Goal: Information Seeking & Learning: Learn about a topic

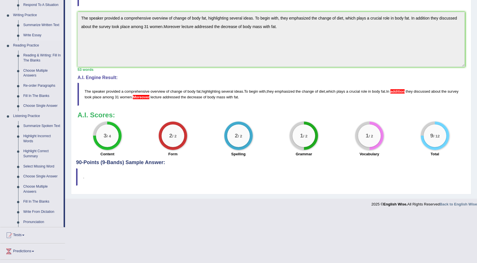
scroll to position [138, 0]
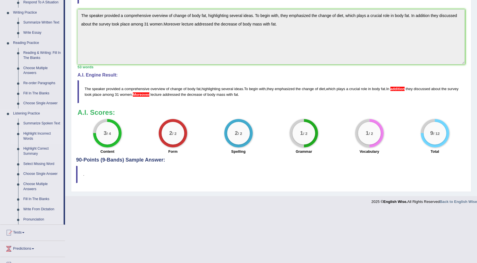
click at [32, 142] on link "Highlight Incorrect Words" at bounding box center [42, 136] width 43 height 15
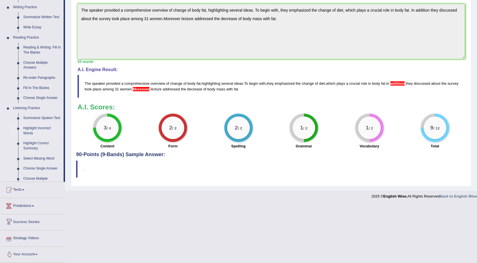
scroll to position [186, 0]
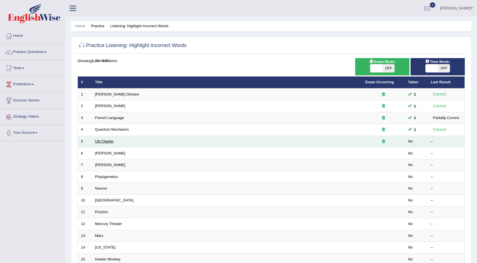
click at [108, 143] on link "UN Charter" at bounding box center [104, 141] width 19 height 4
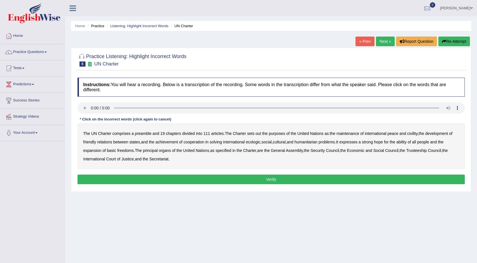
click at [107, 135] on b "Charter" at bounding box center [104, 133] width 13 height 5
click at [261, 133] on b "out" at bounding box center [257, 133] width 5 height 5
click at [417, 134] on b "civility" at bounding box center [412, 133] width 10 height 5
click at [260, 143] on b "ecologic" at bounding box center [253, 142] width 14 height 5
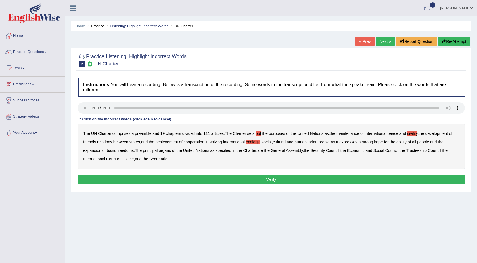
click at [406, 142] on b "ability" at bounding box center [401, 142] width 10 height 5
click at [212, 181] on button "Verify" at bounding box center [270, 180] width 387 height 10
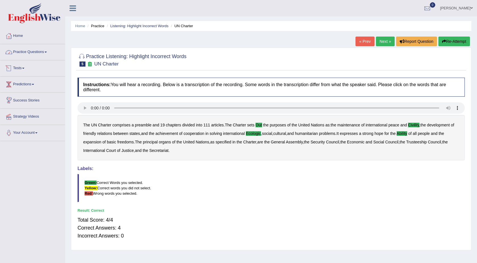
click at [47, 54] on link "Practice Questions" at bounding box center [32, 51] width 65 height 14
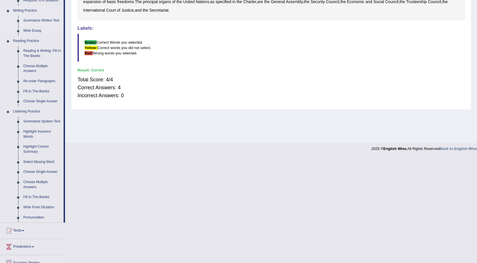
scroll to position [141, 0]
click at [42, 152] on link "Highlight Correct Summary" at bounding box center [42, 148] width 43 height 15
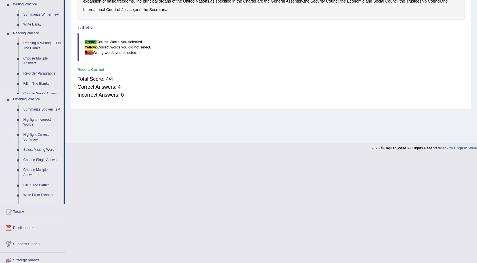
scroll to position [104, 0]
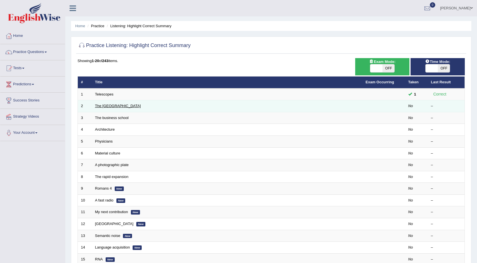
click at [109, 106] on link "The United States" at bounding box center [118, 106] width 46 height 4
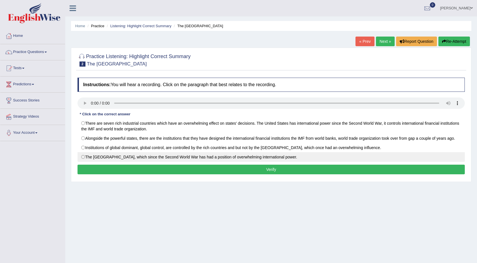
click at [84, 158] on label "The United States, which since the Second World War has had a position of overw…" at bounding box center [270, 157] width 387 height 10
radio input "true"
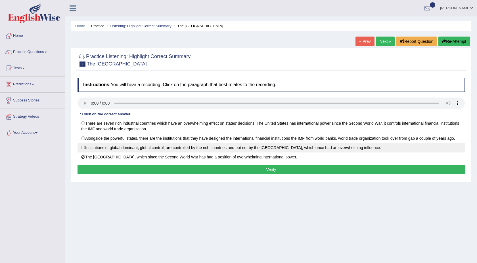
click at [84, 150] on label "Institutions of global dominant, global control, are controlled by the rich cou…" at bounding box center [270, 148] width 387 height 10
radio input "true"
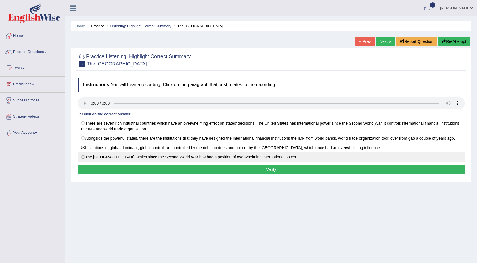
click at [84, 158] on label "The United States, which since the Second World War has had a position of overw…" at bounding box center [270, 157] width 387 height 10
radio input "true"
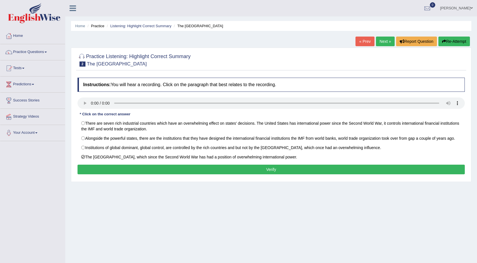
click at [167, 172] on button "Verify" at bounding box center [270, 170] width 387 height 10
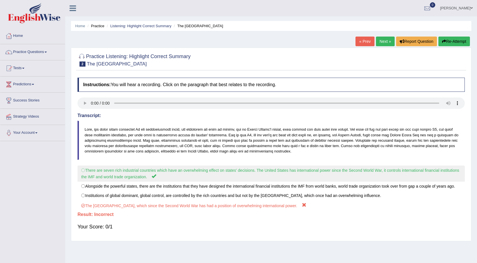
click at [84, 170] on label "There are seven rich industrial countries which have an overwhelming effect on …" at bounding box center [270, 174] width 387 height 16
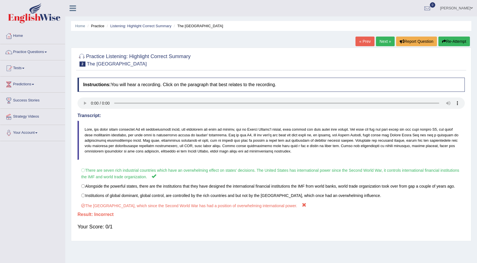
click at [378, 40] on link "Next »" at bounding box center [385, 42] width 19 height 10
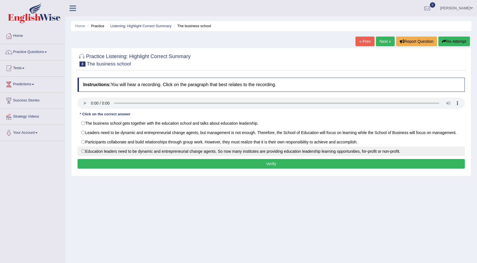
click at [84, 152] on label "Education leaders need to be dynamic and entrepreneurial change agents. So now …" at bounding box center [270, 152] width 387 height 10
radio input "true"
click at [292, 163] on button "Verify" at bounding box center [270, 164] width 387 height 10
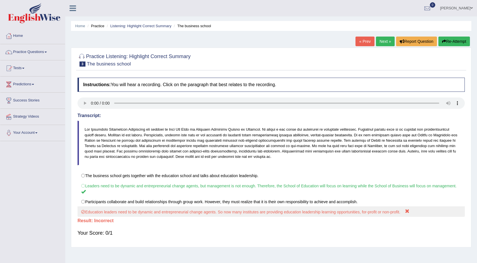
scroll to position [35, 0]
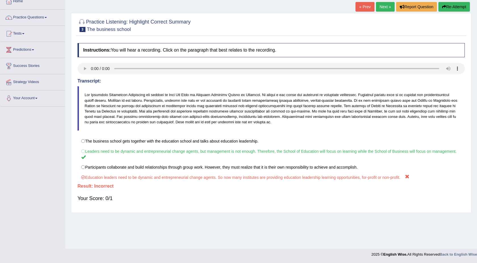
click at [387, 9] on link "Next »" at bounding box center [385, 7] width 19 height 10
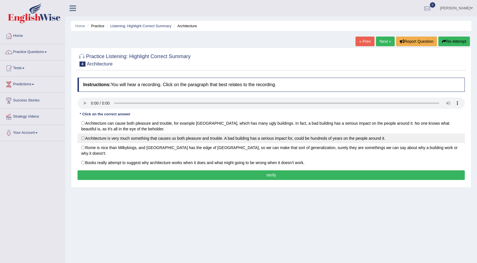
click at [85, 141] on label "Architecture is very much something that causes us both pleasure and trouble. A…" at bounding box center [270, 139] width 387 height 10
radio input "true"
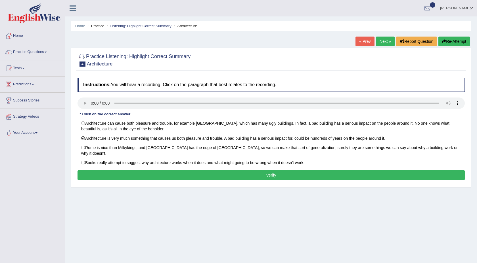
click at [113, 171] on button "Verify" at bounding box center [270, 176] width 387 height 10
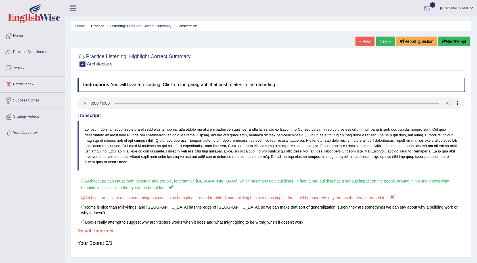
click at [387, 40] on link "Next »" at bounding box center [385, 42] width 19 height 10
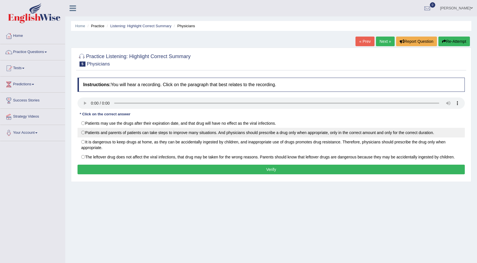
click at [84, 135] on label "Patients and parents of patients can take steps to improve many situations. And…" at bounding box center [270, 133] width 387 height 10
radio input "true"
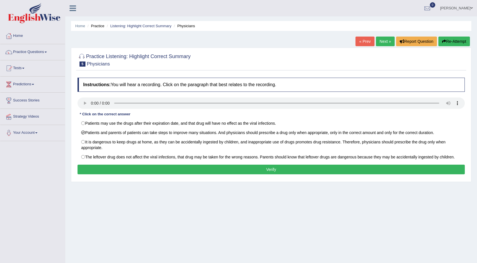
click at [99, 169] on button "Verify" at bounding box center [270, 170] width 387 height 10
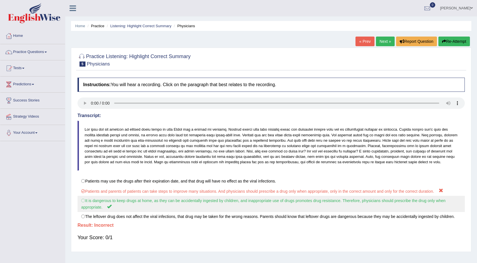
click at [83, 207] on label "It is dangerous to keep drugs at home, as they can be accidentally ingested by …" at bounding box center [270, 204] width 387 height 16
